Goal: Check status: Check status

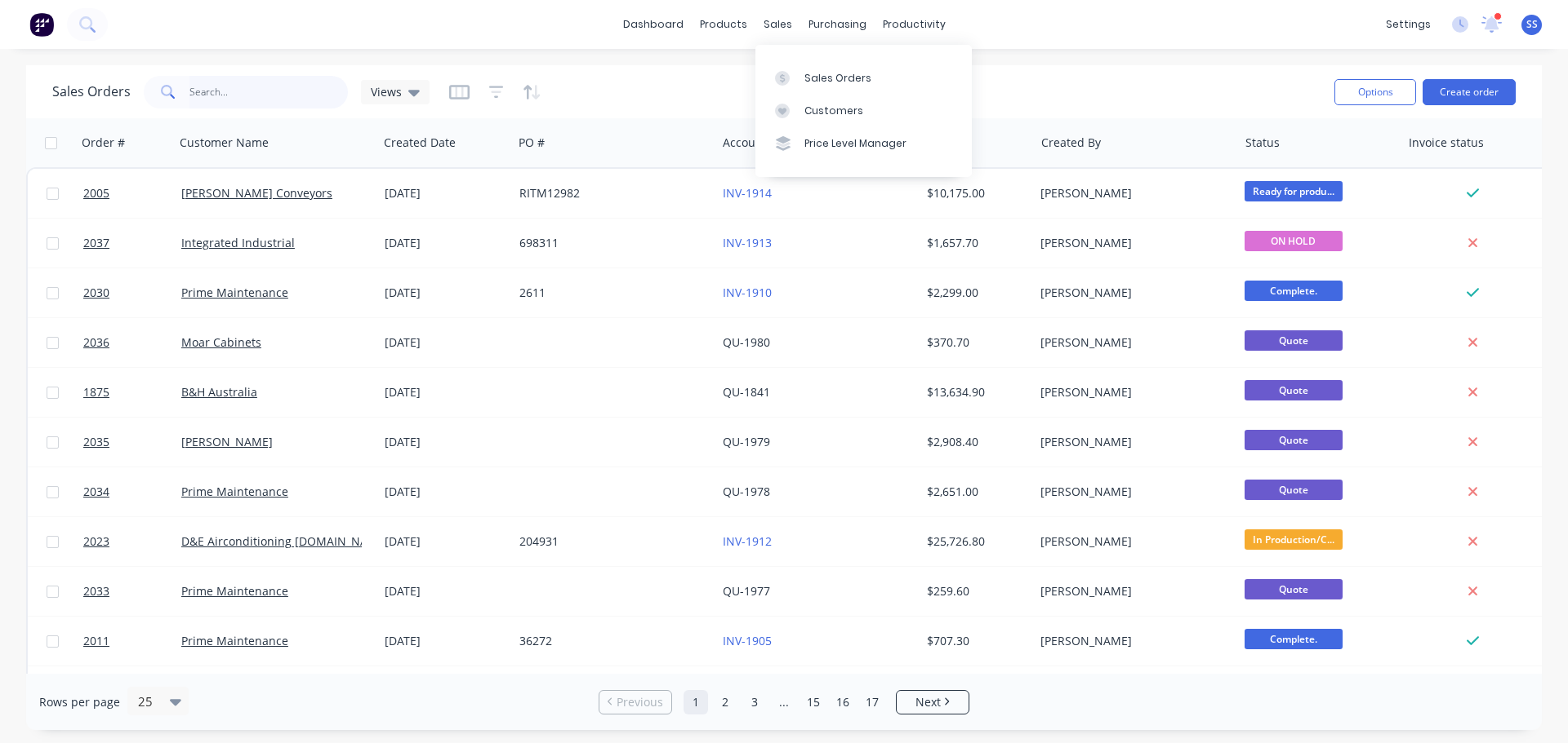
click at [199, 96] on input "text" at bounding box center [269, 92] width 159 height 32
type input "d&e"
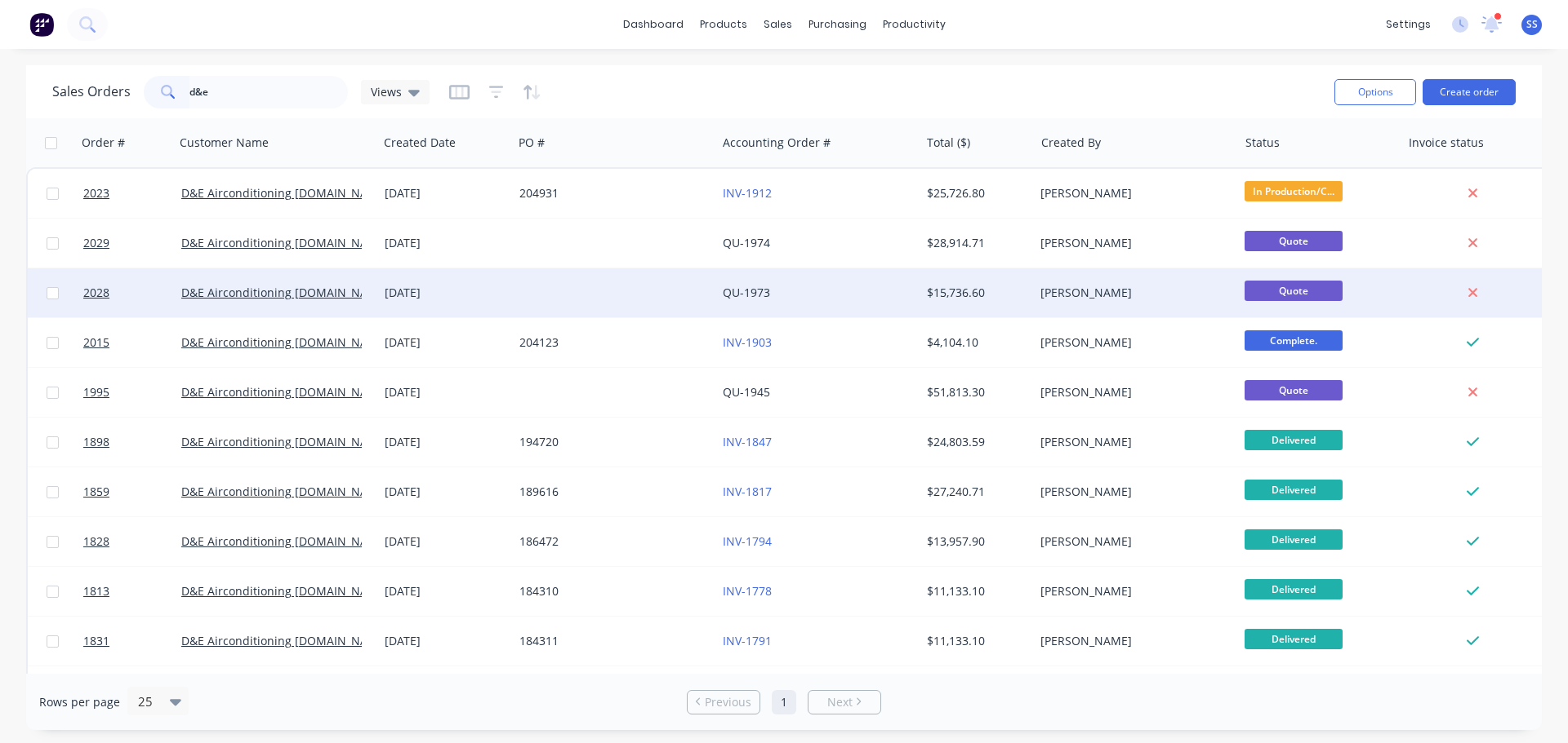
click at [681, 300] on div at bounding box center [614, 293] width 203 height 49
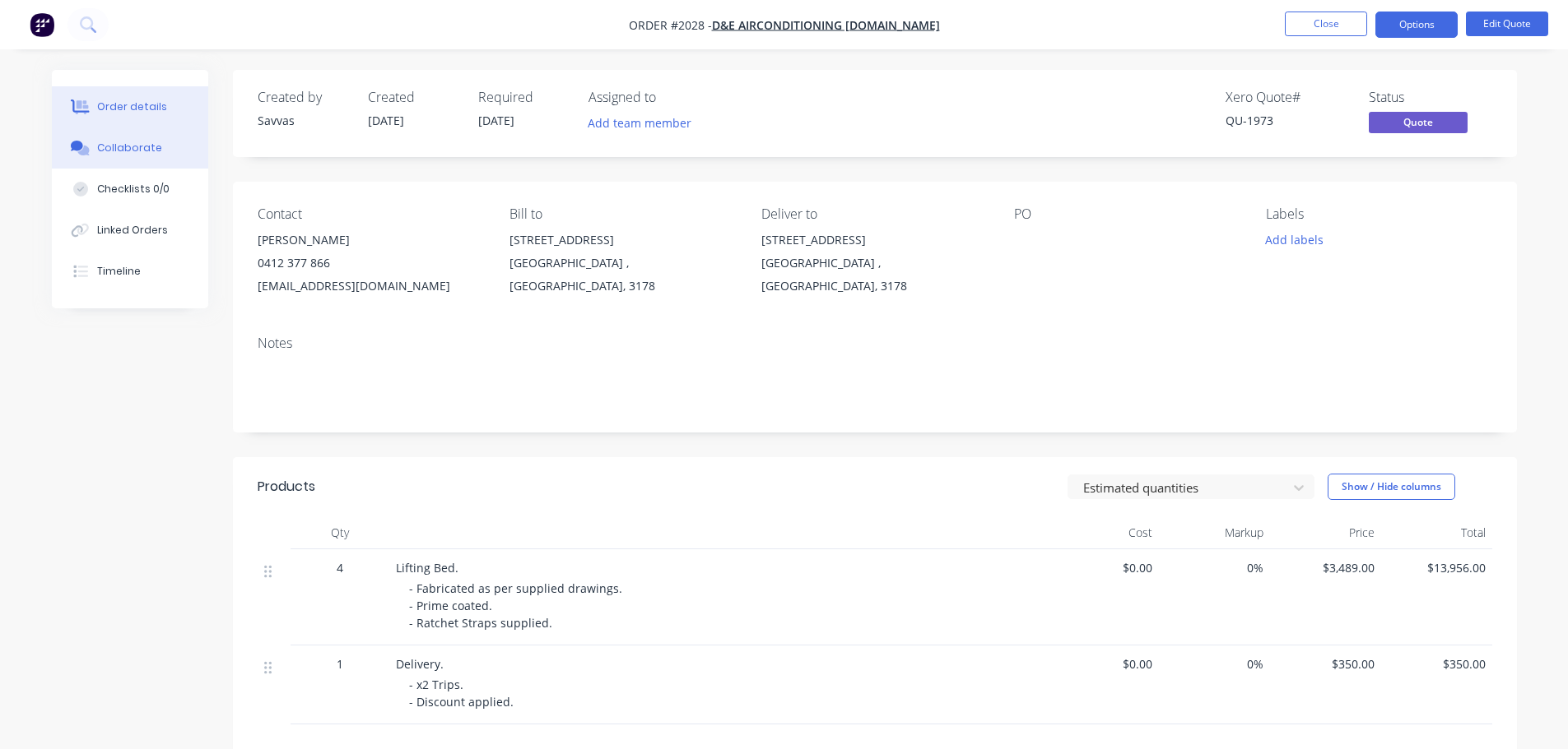
click at [144, 130] on button "Collaborate" at bounding box center [130, 148] width 157 height 41
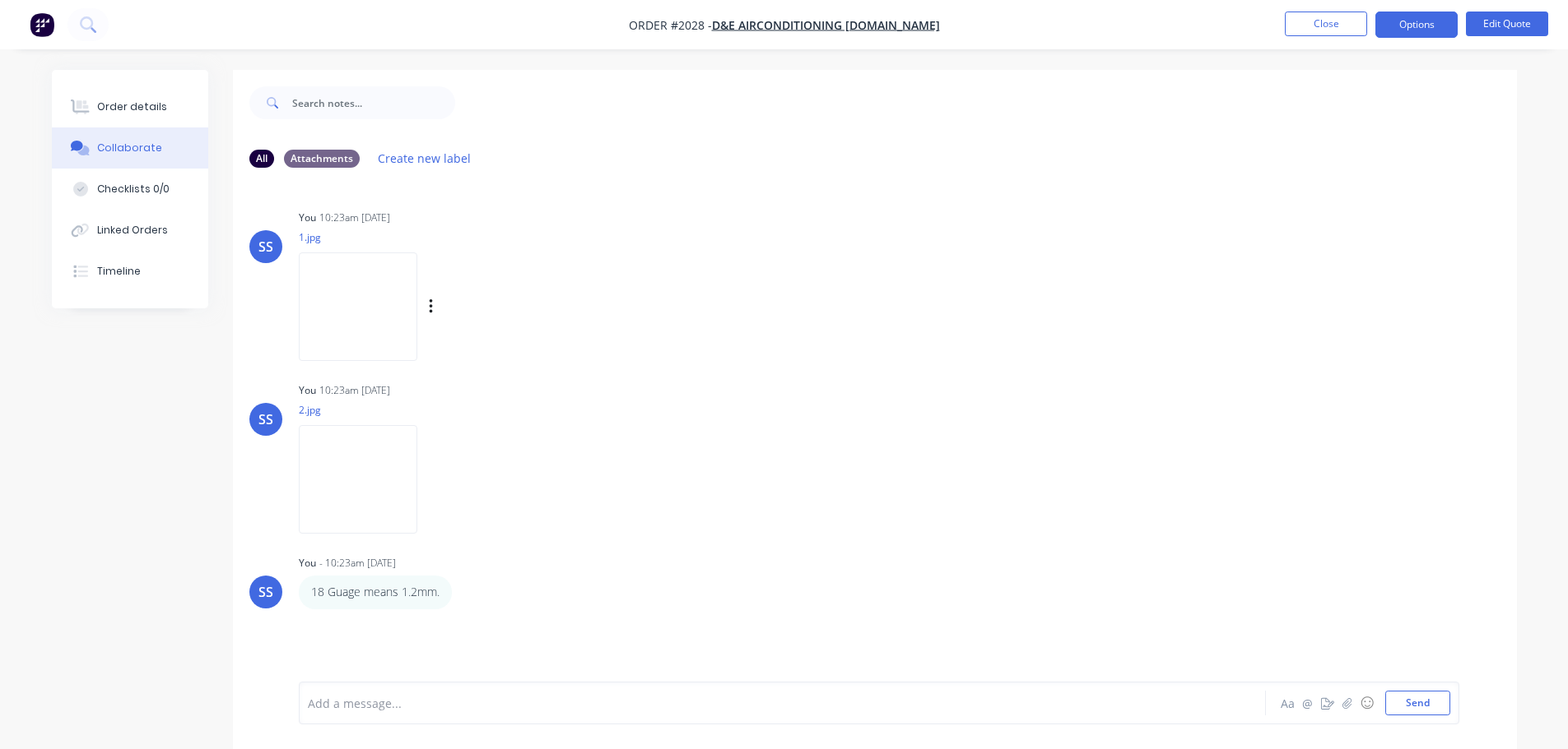
click at [349, 285] on img at bounding box center [358, 306] width 118 height 107
click at [351, 450] on img at bounding box center [358, 479] width 118 height 107
click at [1347, 23] on button "Close" at bounding box center [1325, 24] width 82 height 25
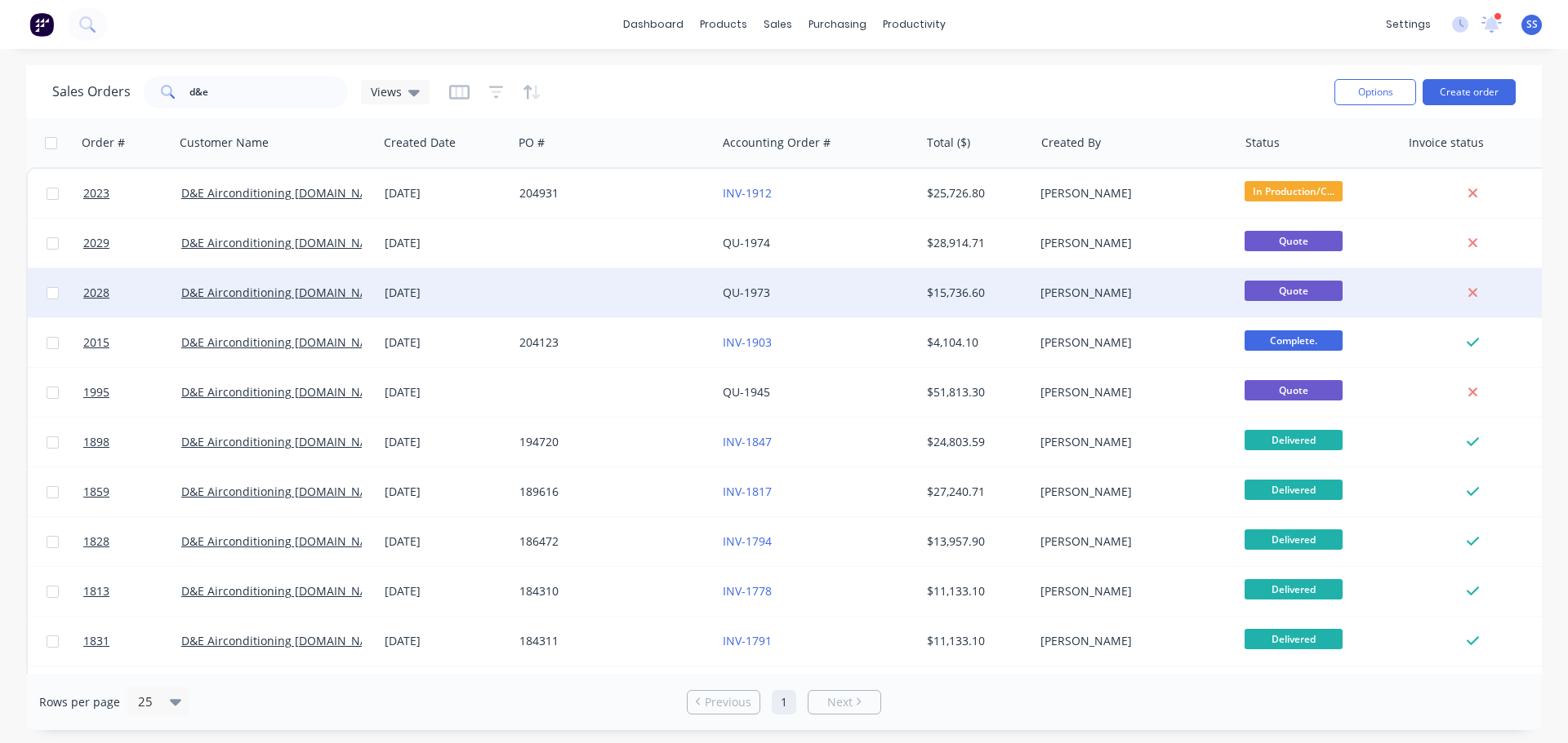
click at [640, 298] on div at bounding box center [614, 293] width 203 height 49
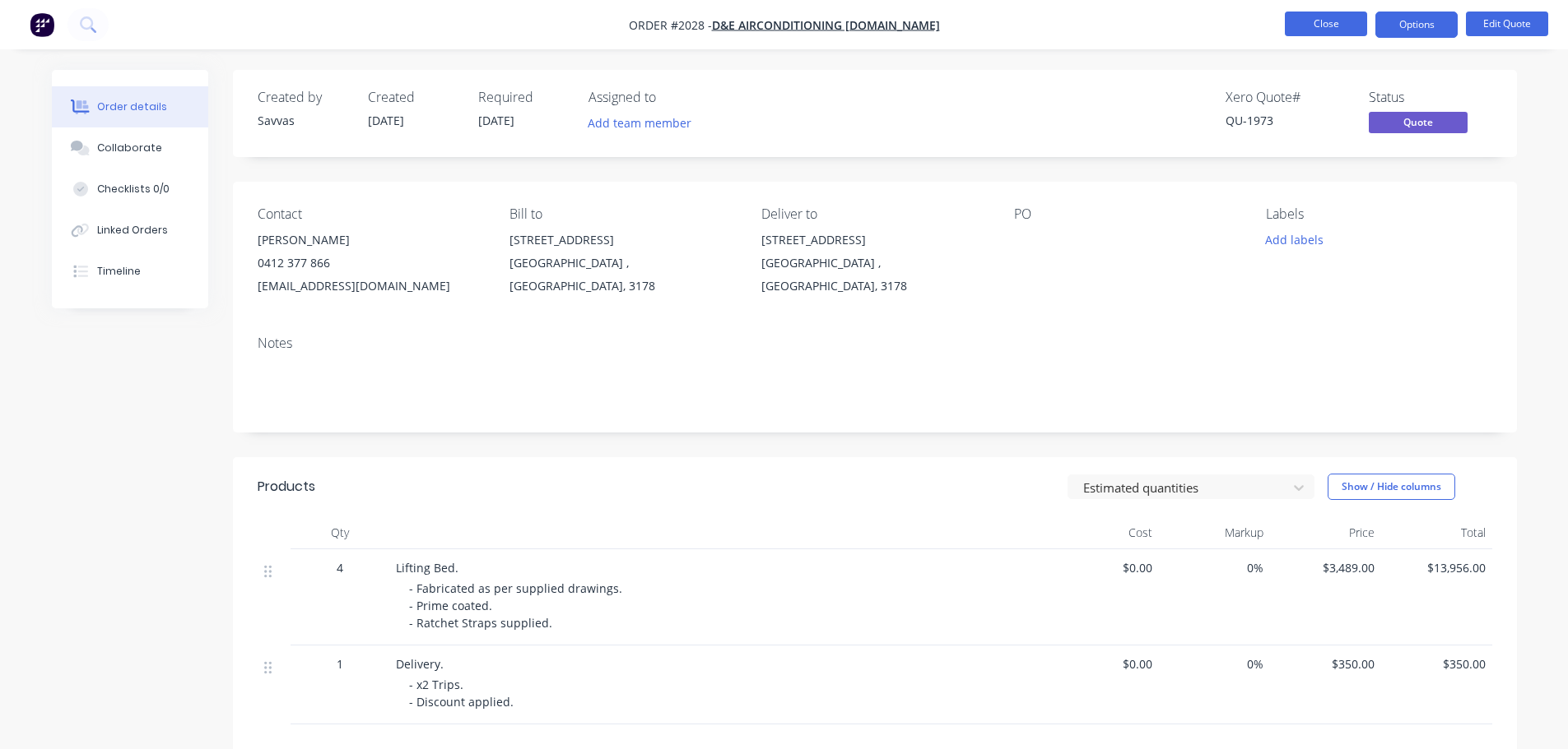
click at [1331, 24] on button "Close" at bounding box center [1325, 24] width 82 height 25
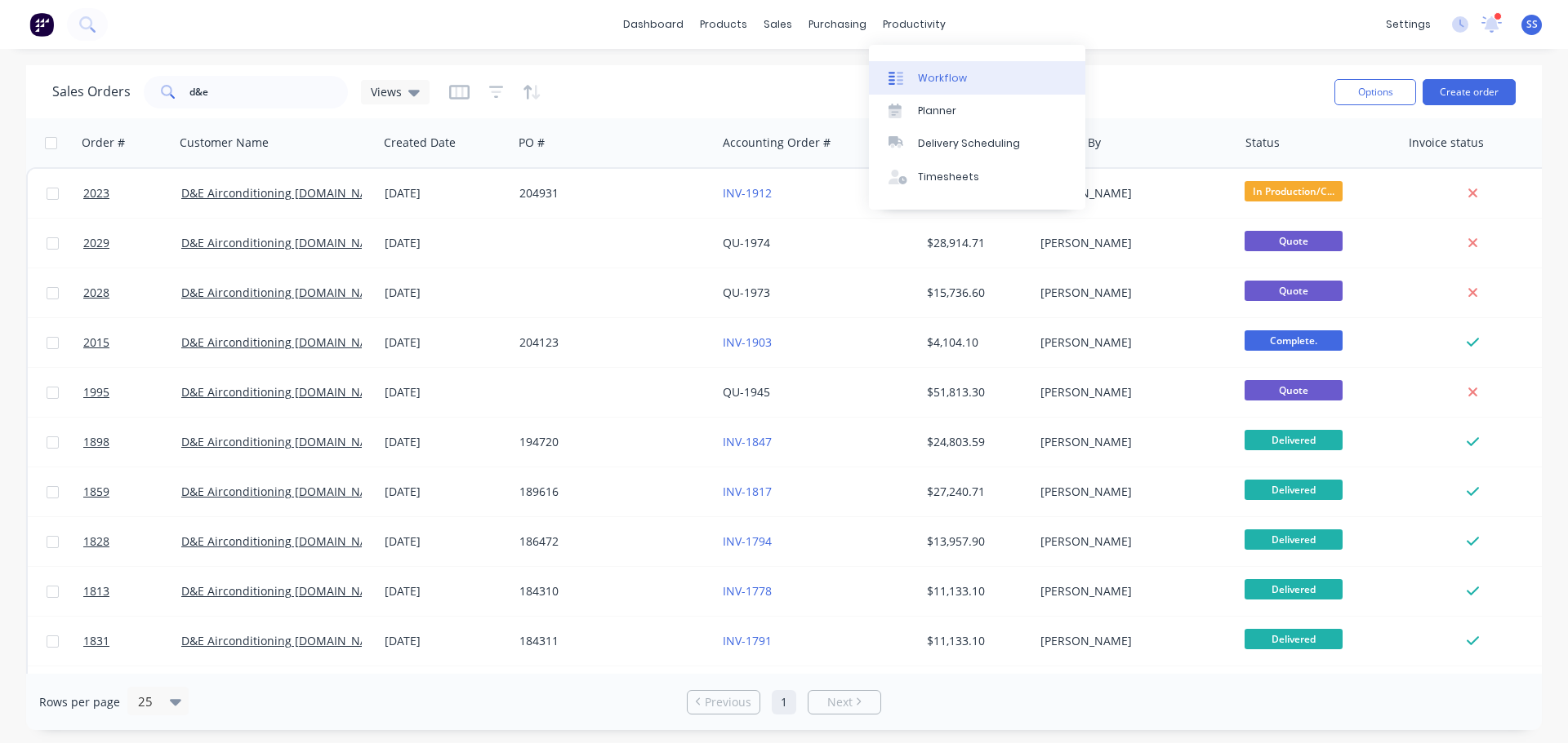
click at [939, 69] on link "Workflow" at bounding box center [976, 77] width 216 height 32
